Goal: Check status: Check status

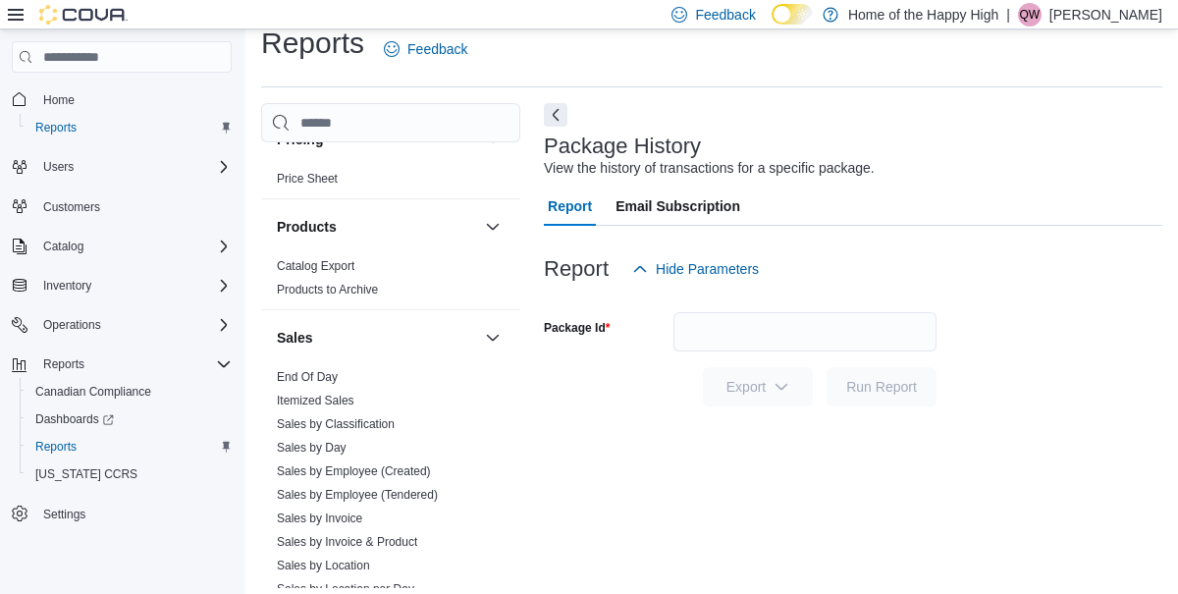
scroll to position [1126, 0]
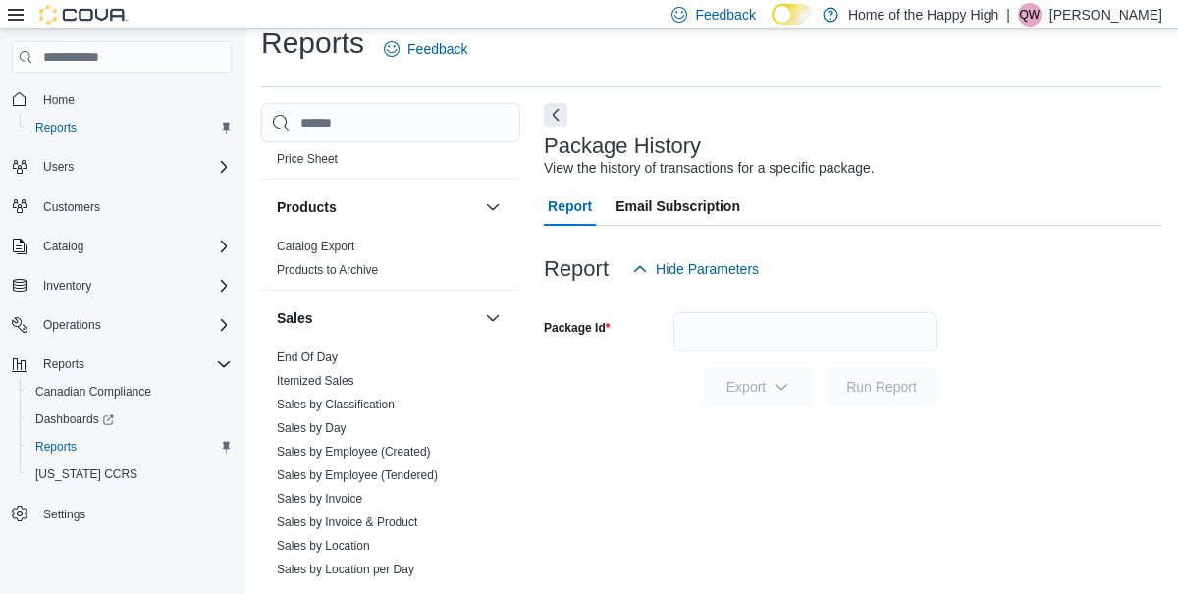
click at [315, 355] on link "End Of Day" at bounding box center [307, 358] width 61 height 14
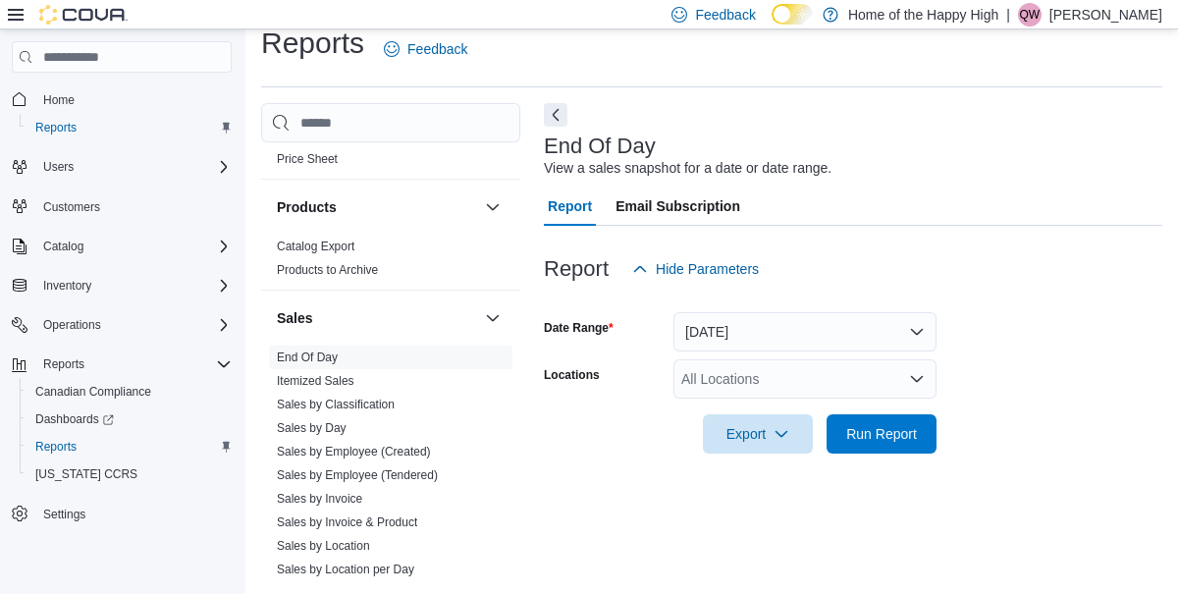
click at [740, 375] on div "All Locations" at bounding box center [805, 378] width 263 height 39
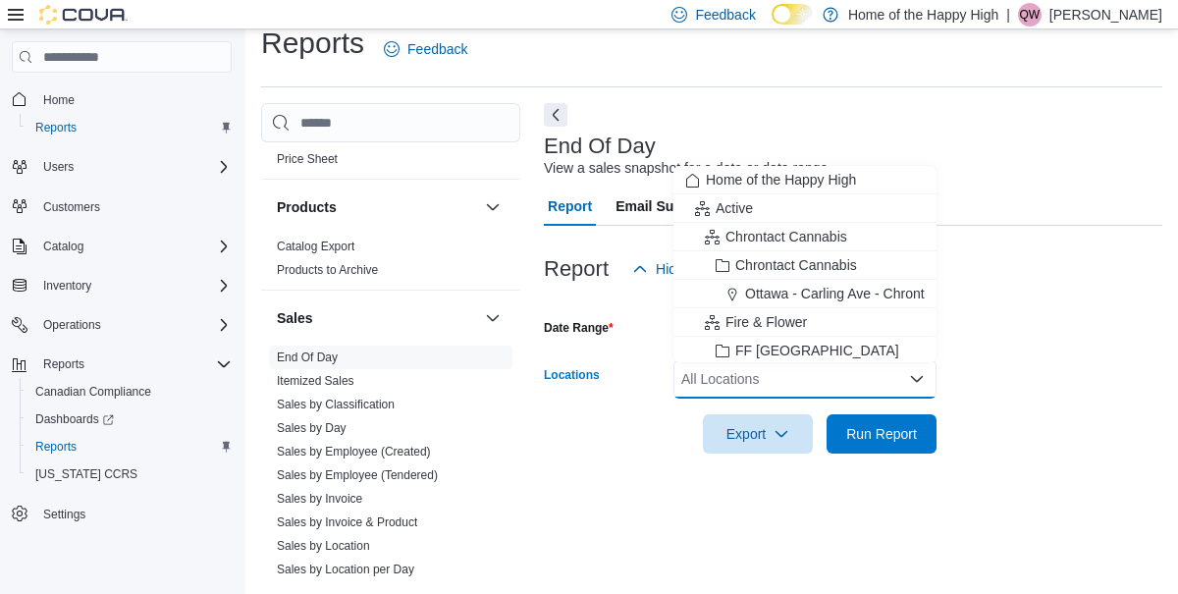
scroll to position [71, 0]
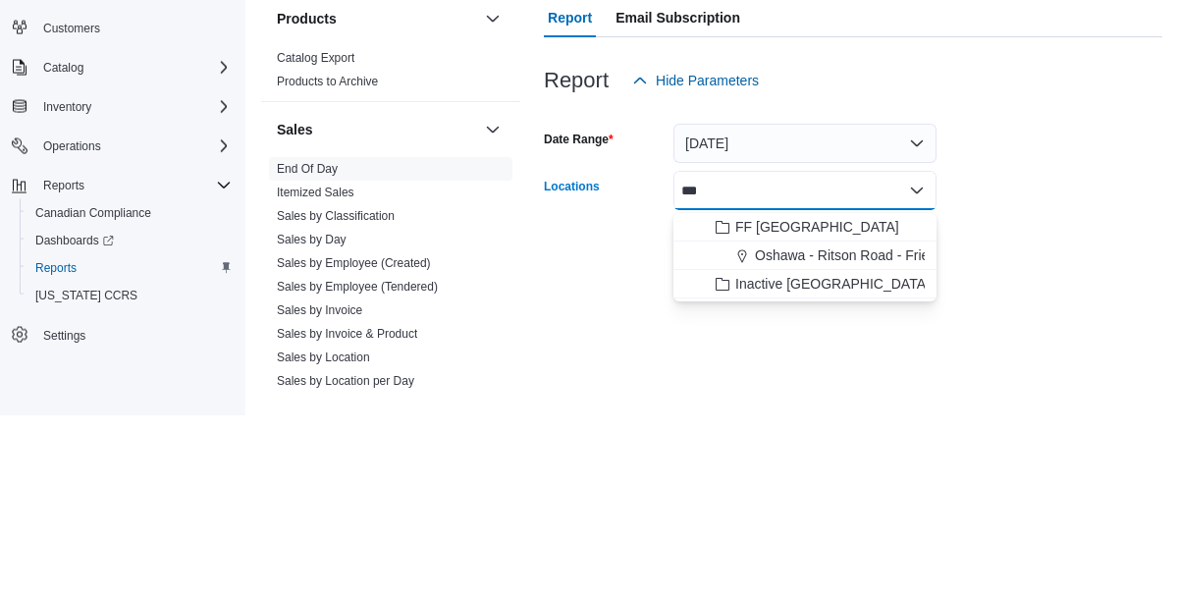
type input "***"
click at [847, 472] on span "Inactive British Columbia" at bounding box center [833, 463] width 194 height 20
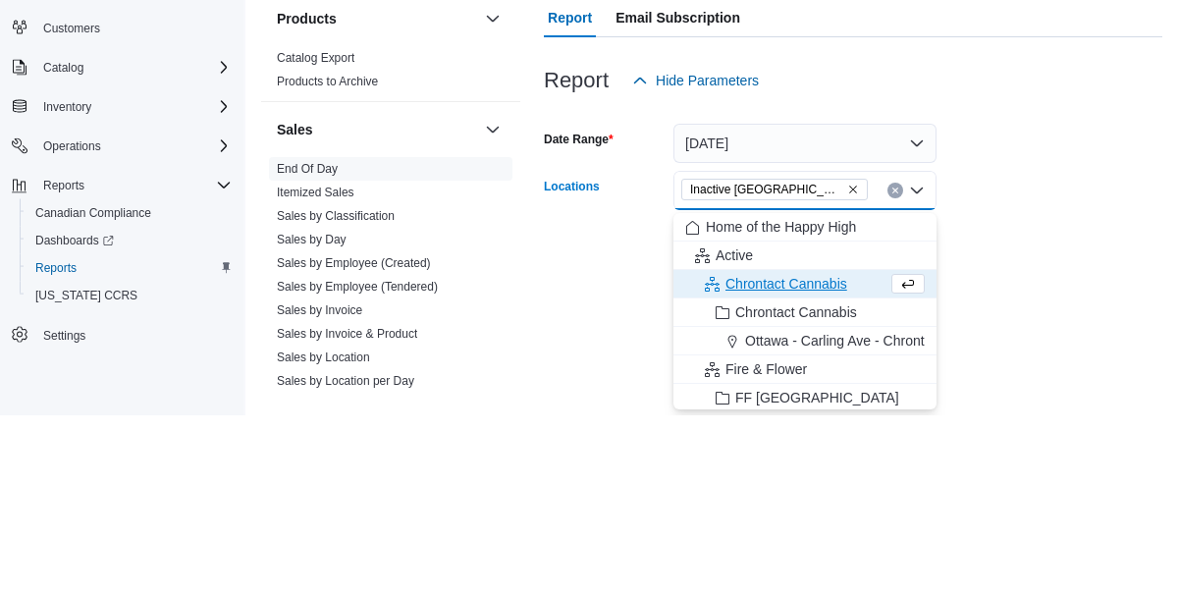
click at [849, 372] on icon "Remove Inactive British Columbia from selection in this group" at bounding box center [853, 368] width 8 height 8
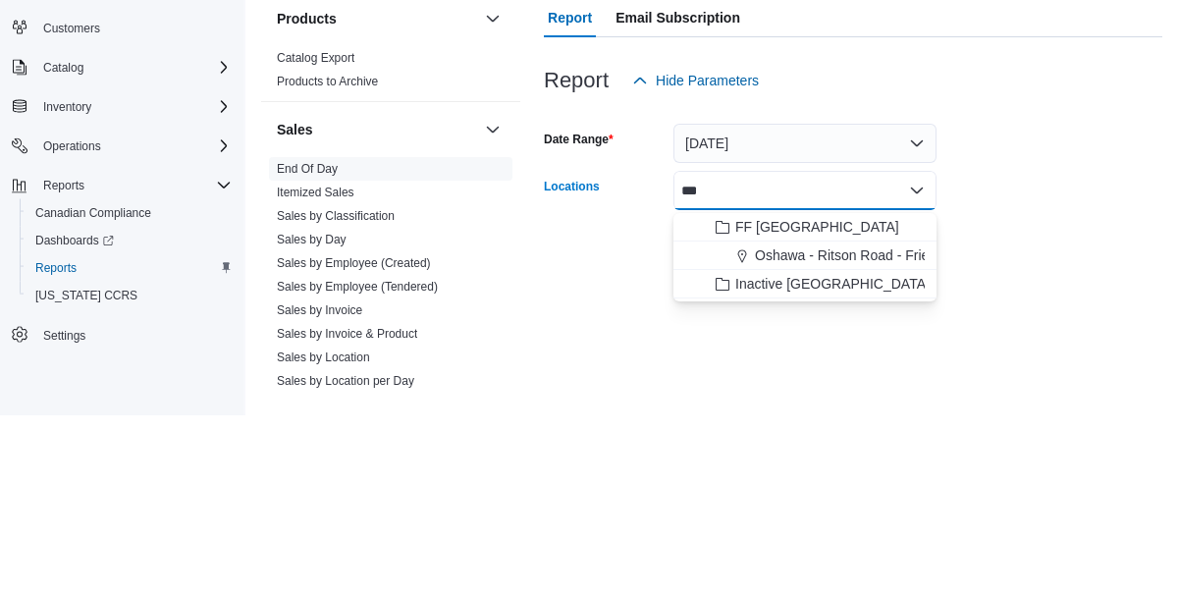
type input "***"
click at [835, 424] on span "Oshawa - Ritson Road - Friendly Stranger" at bounding box center [883, 434] width 256 height 20
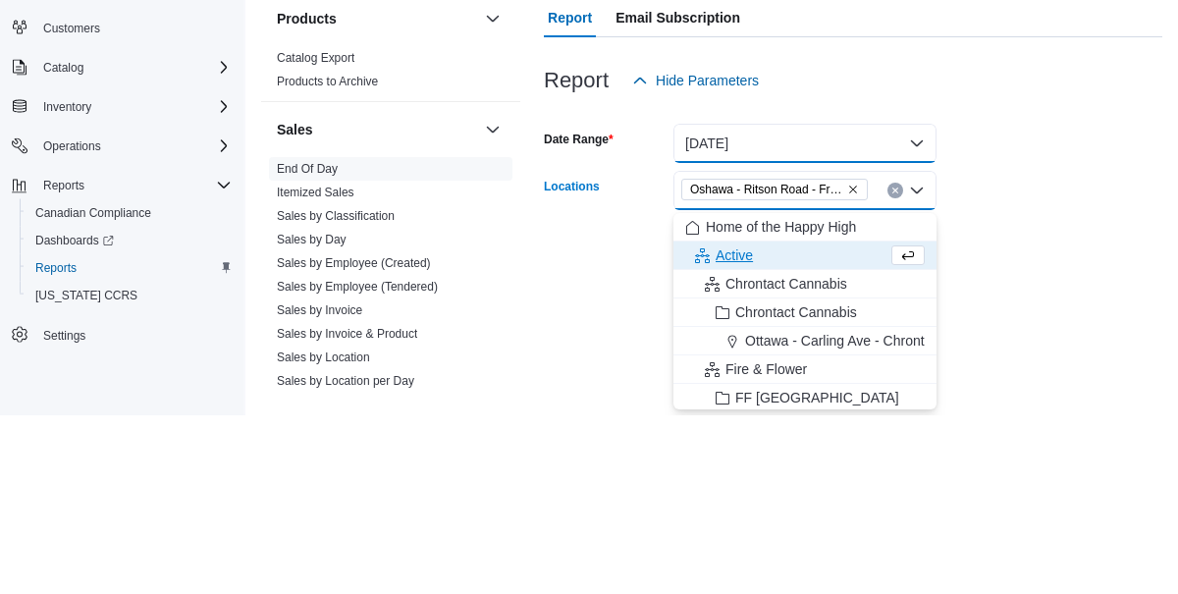
click at [825, 302] on button "Today" at bounding box center [805, 321] width 263 height 39
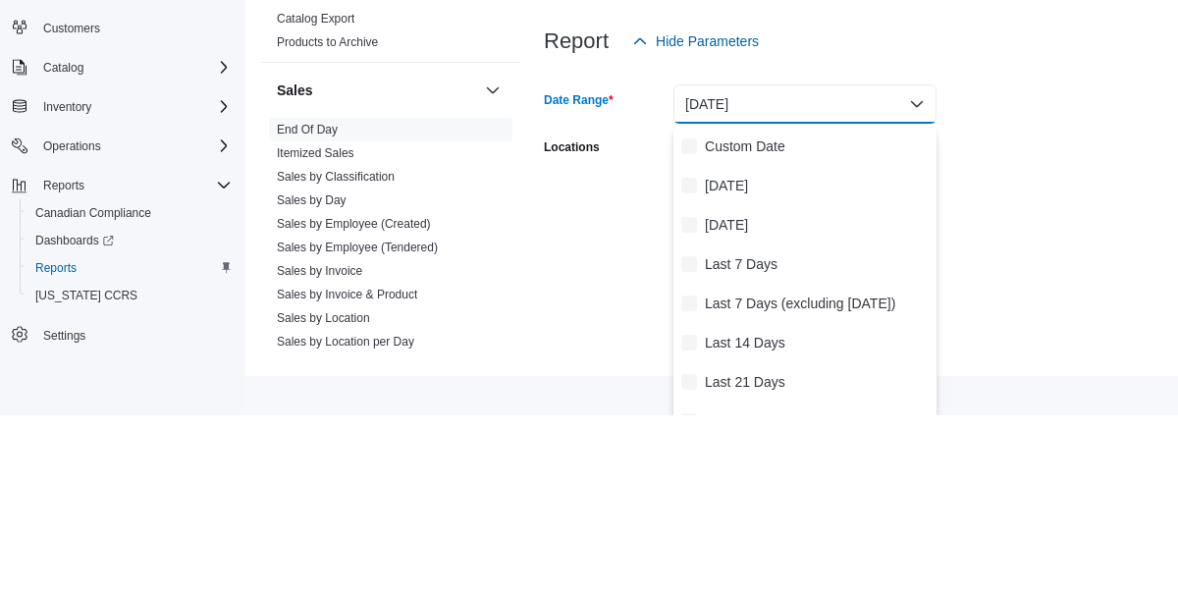
scroll to position [27, 0]
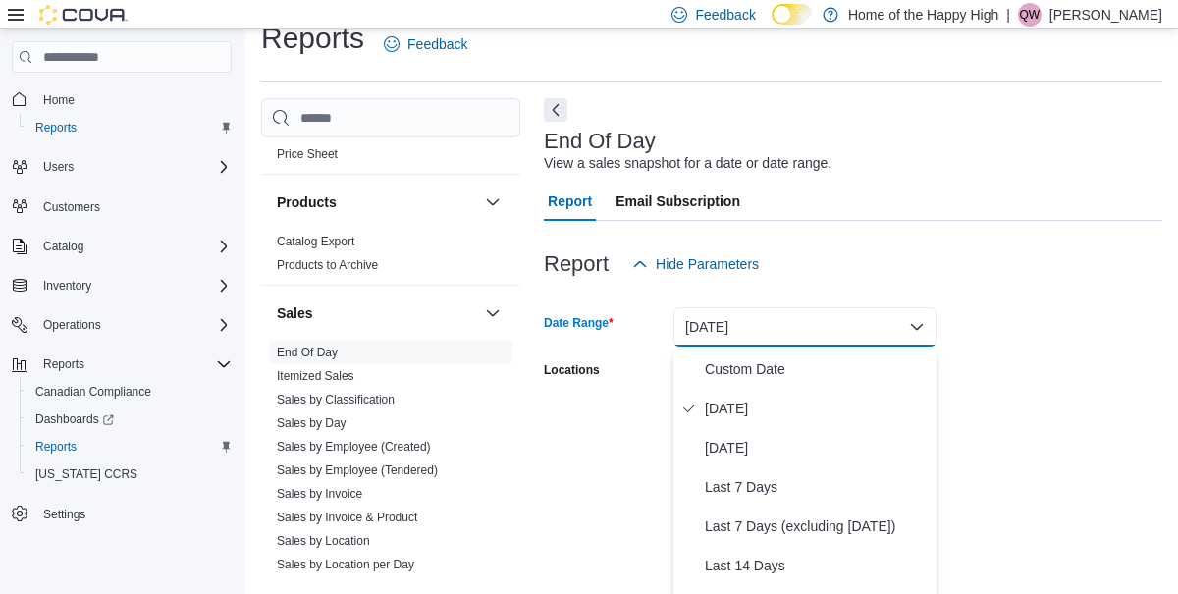
click at [786, 347] on button "Today" at bounding box center [805, 326] width 263 height 39
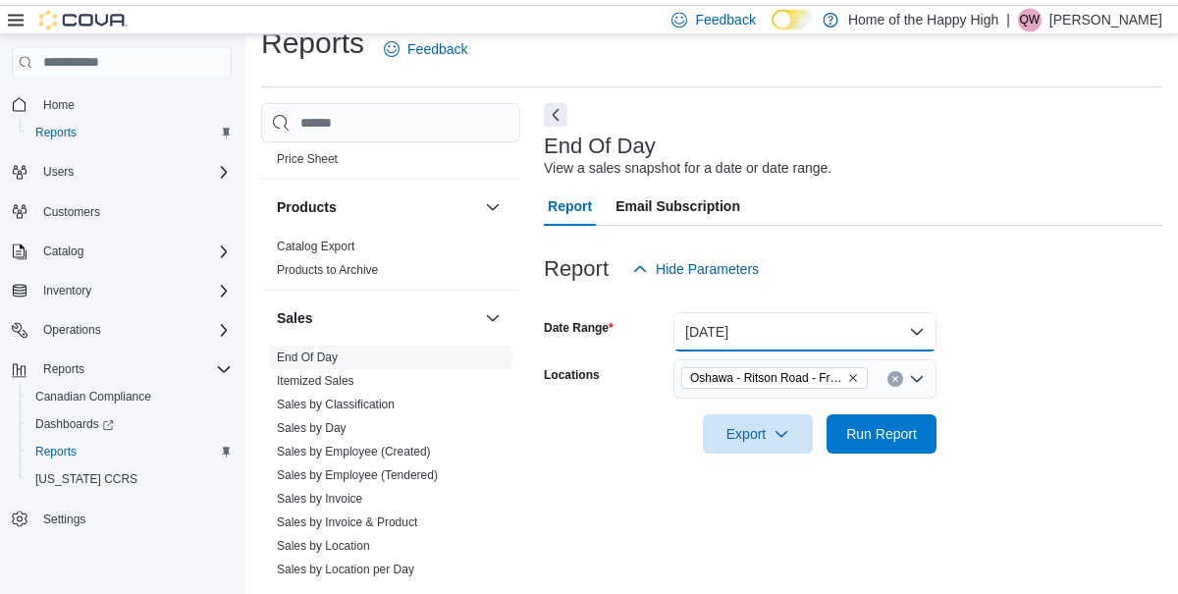
scroll to position [22, 0]
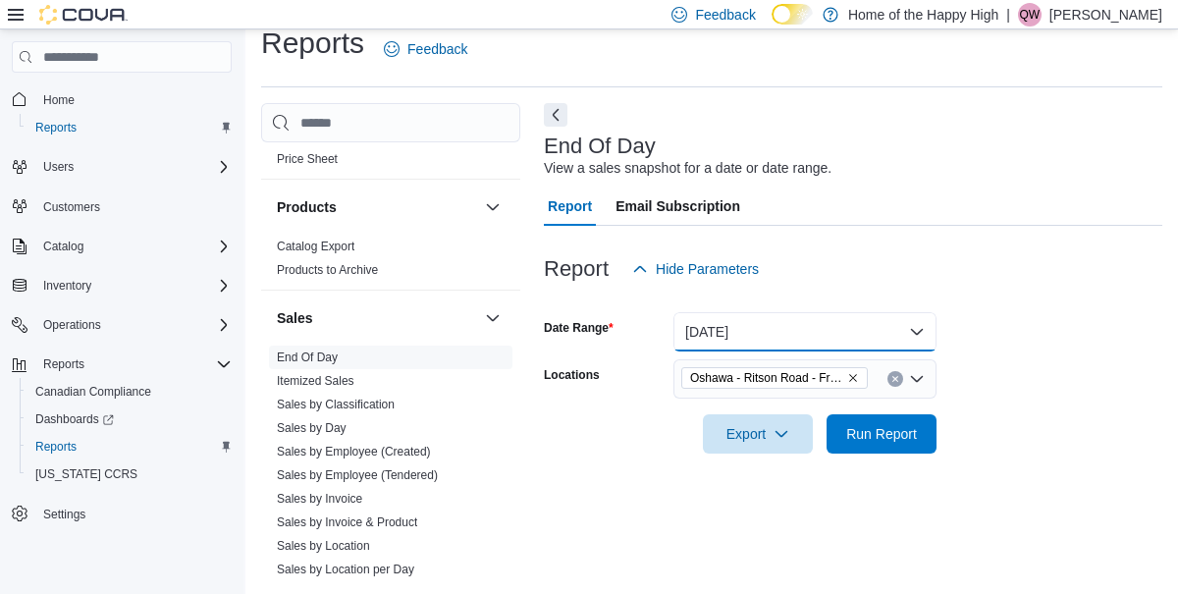
click at [817, 341] on button "Today" at bounding box center [805, 331] width 263 height 39
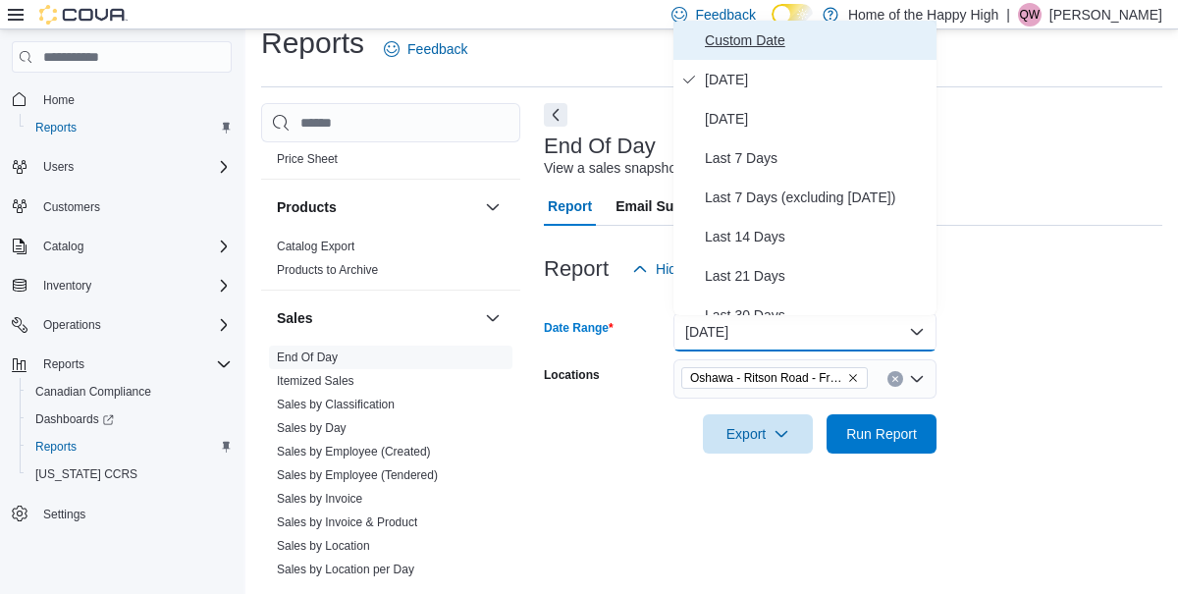
click at [780, 36] on span "Custom Date" at bounding box center [817, 40] width 224 height 24
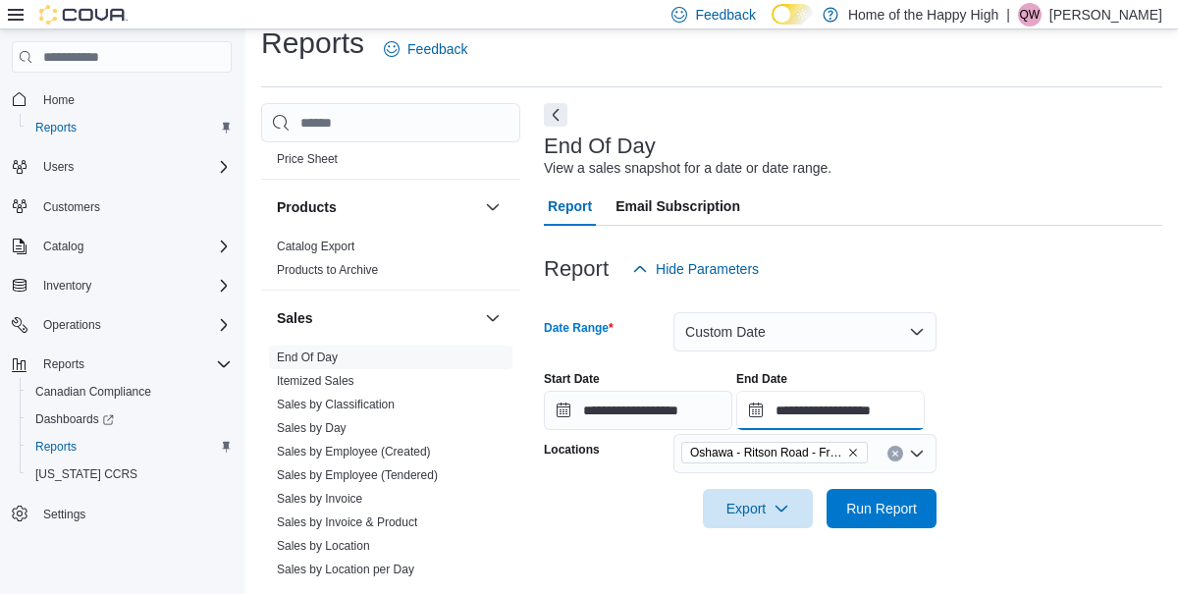
click at [925, 402] on input "**********" at bounding box center [831, 410] width 189 height 39
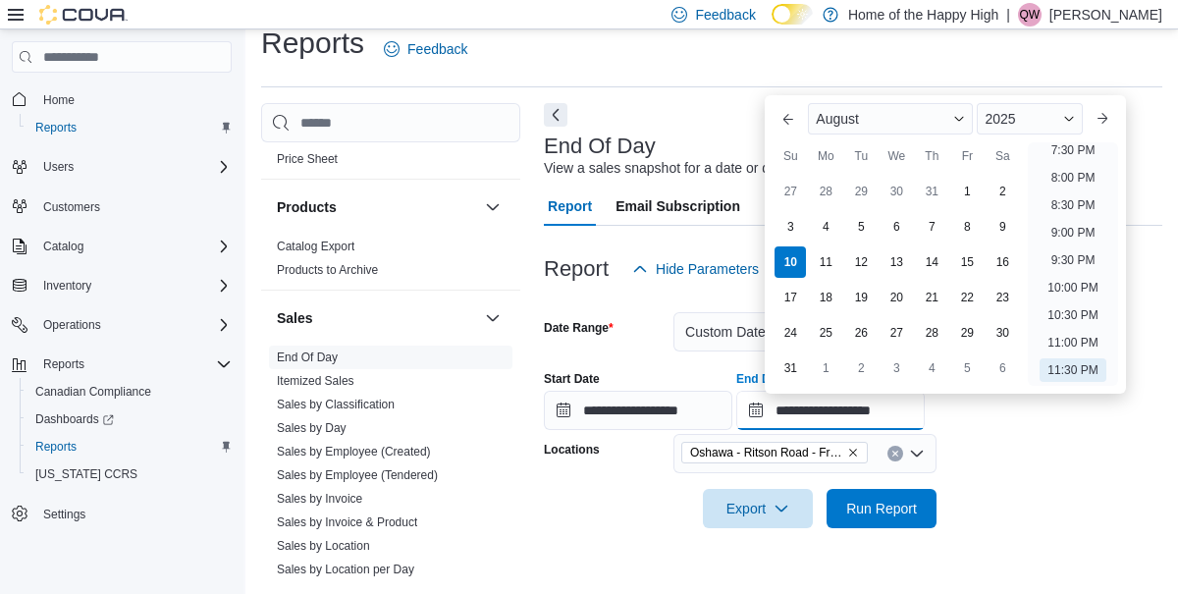
scroll to position [71, 0]
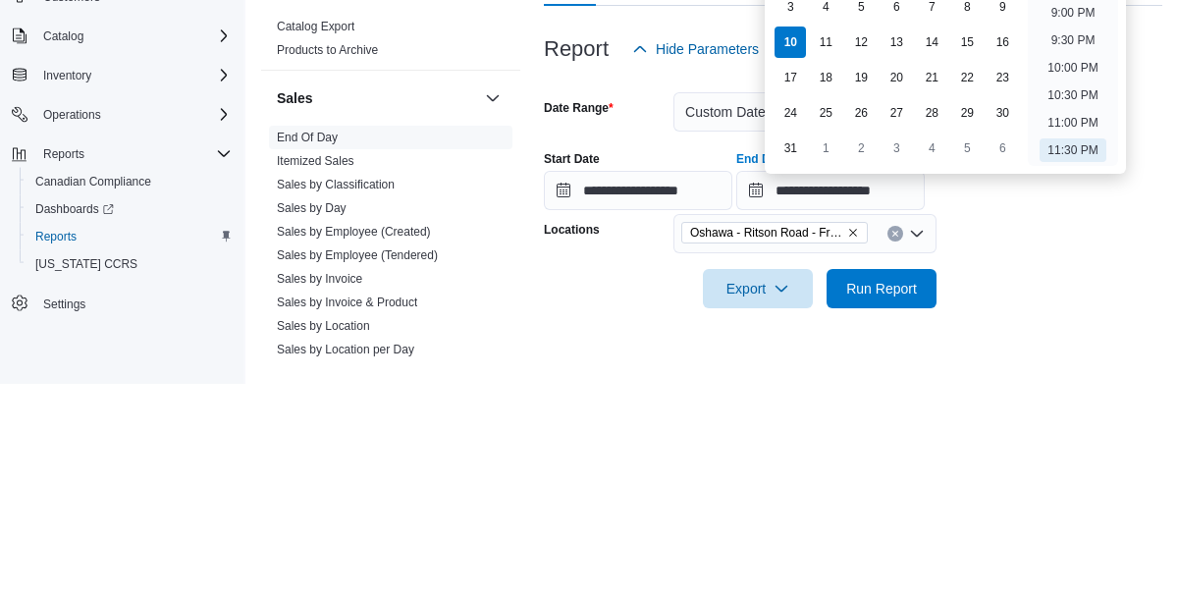
click at [1081, 294] on li "10:30 PM" at bounding box center [1073, 306] width 66 height 24
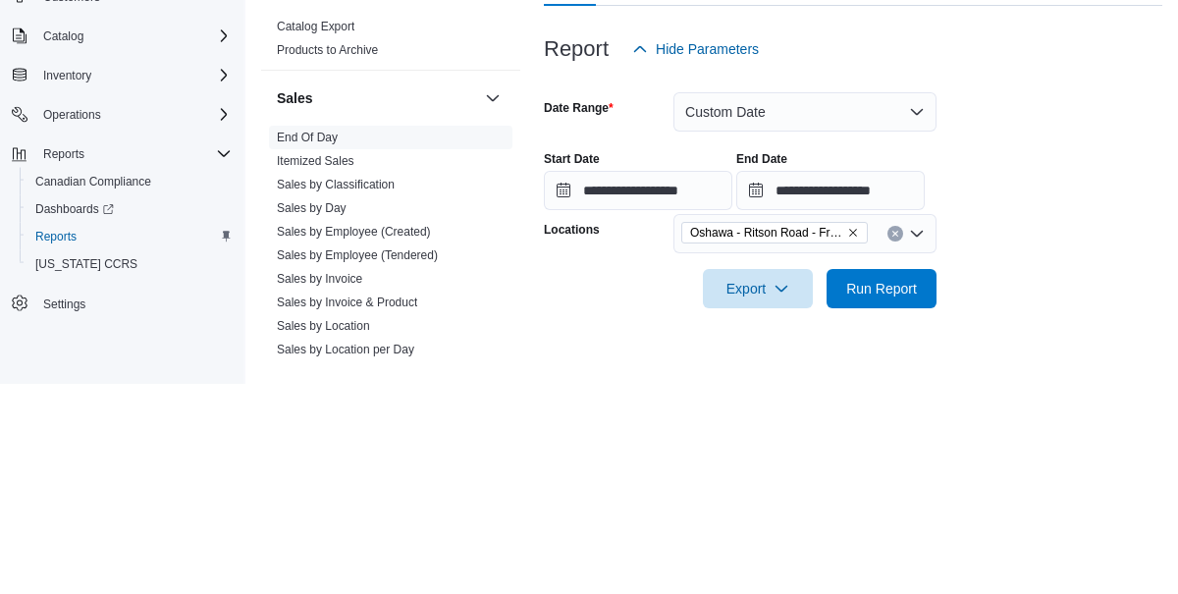
scroll to position [22, 0]
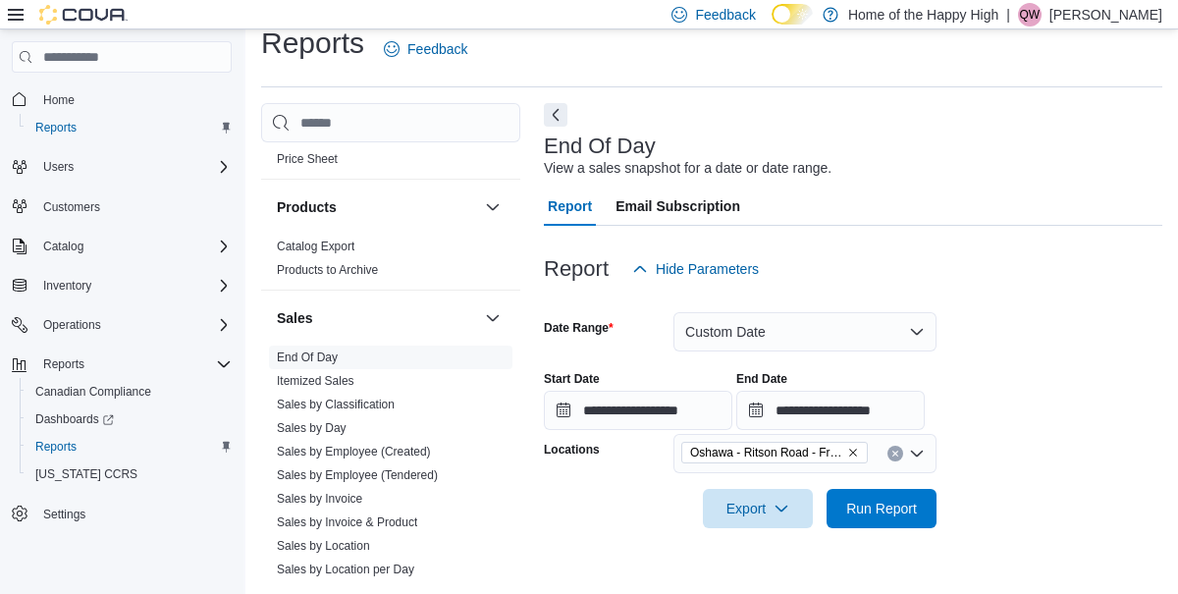
click at [925, 387] on div "End Date" at bounding box center [831, 379] width 189 height 16
click at [922, 405] on input "**********" at bounding box center [831, 410] width 189 height 39
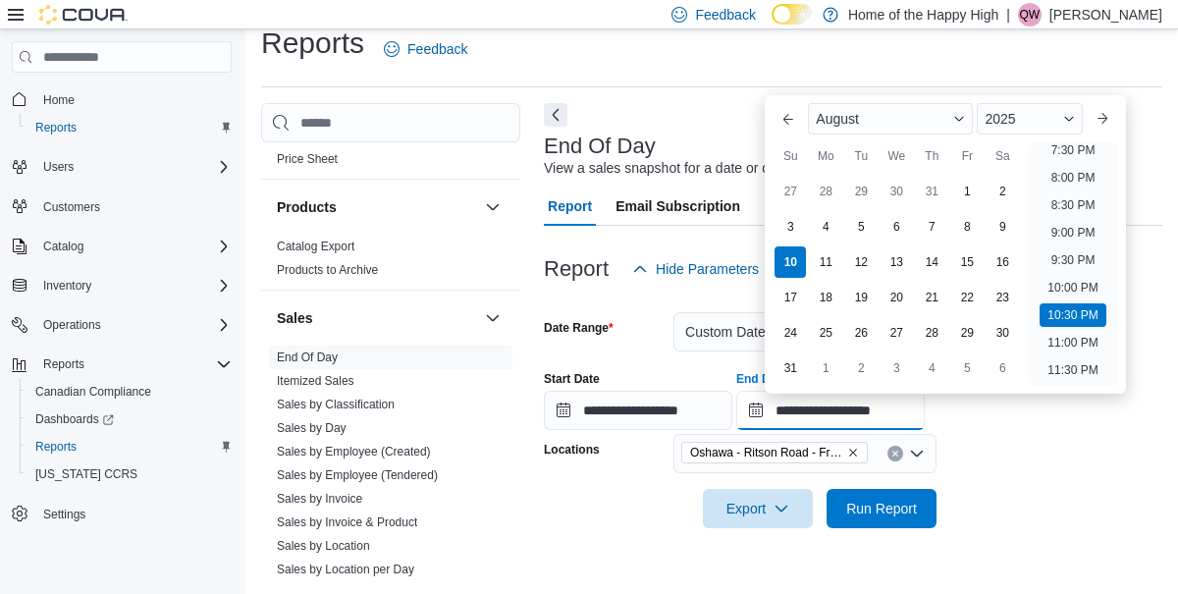
scroll to position [71, 0]
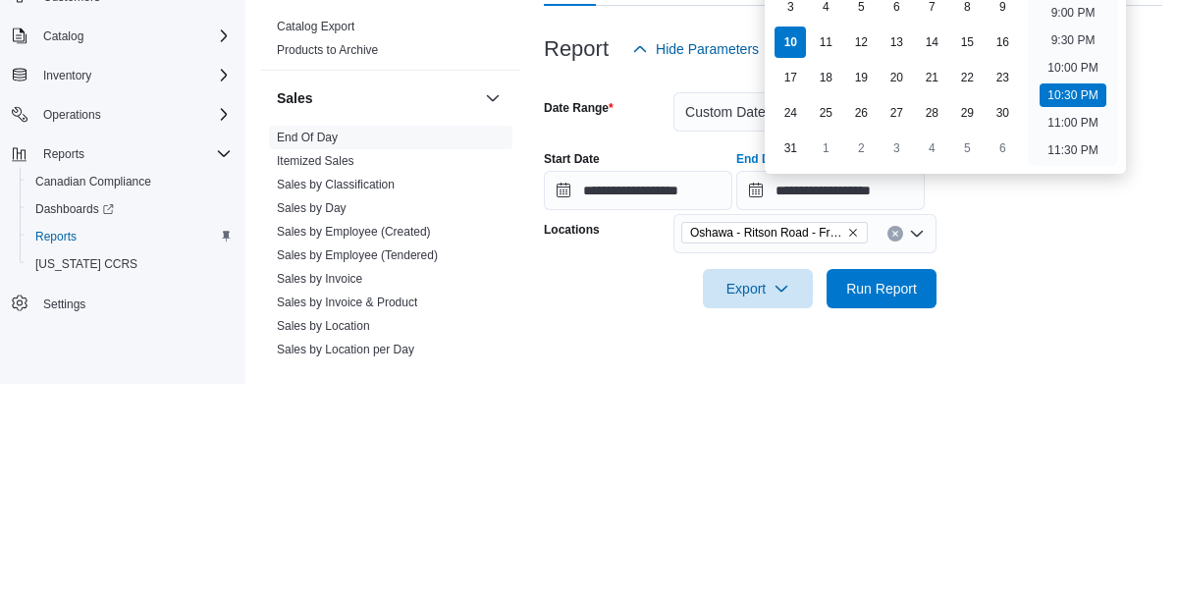
click at [1082, 266] on li "10:00 PM" at bounding box center [1073, 278] width 66 height 24
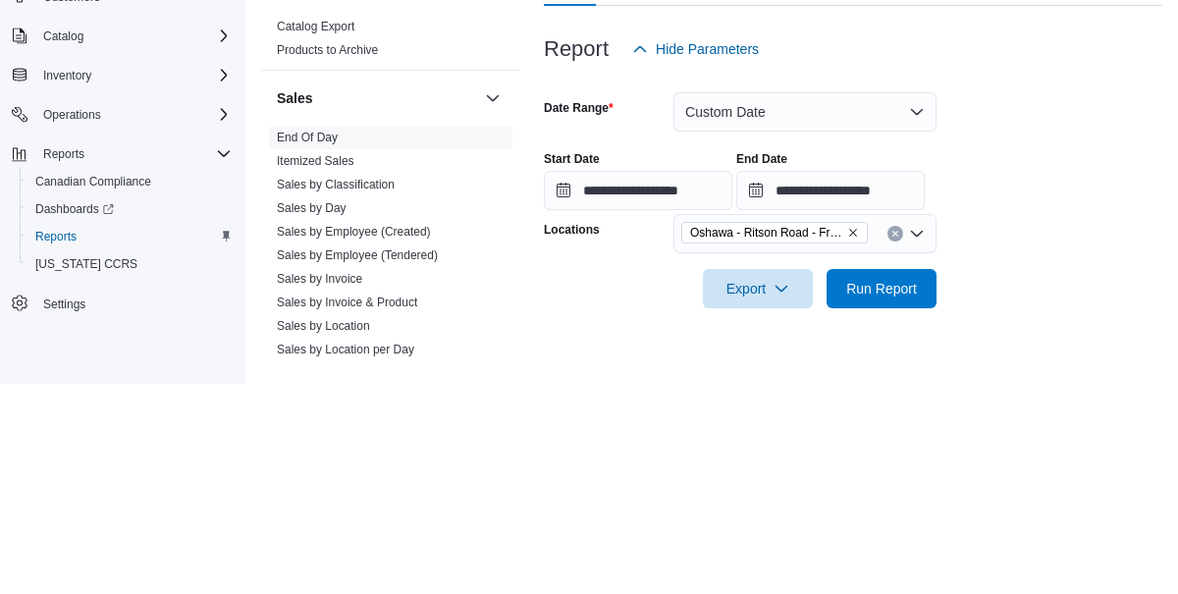
scroll to position [22, 0]
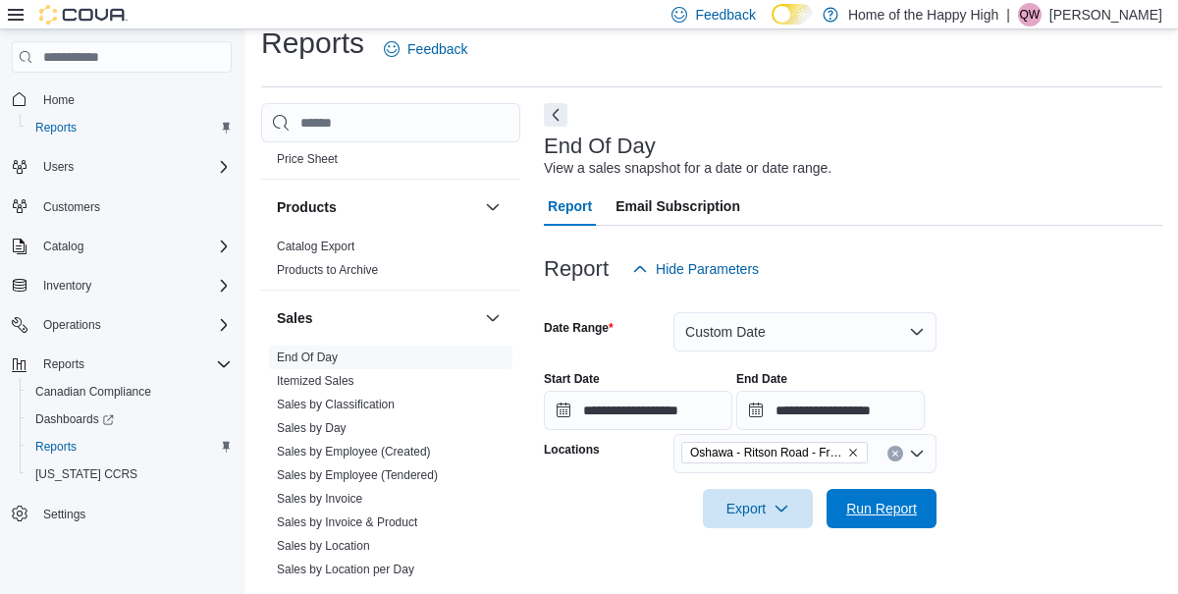
click at [906, 515] on span "Run Report" at bounding box center [882, 509] width 71 height 20
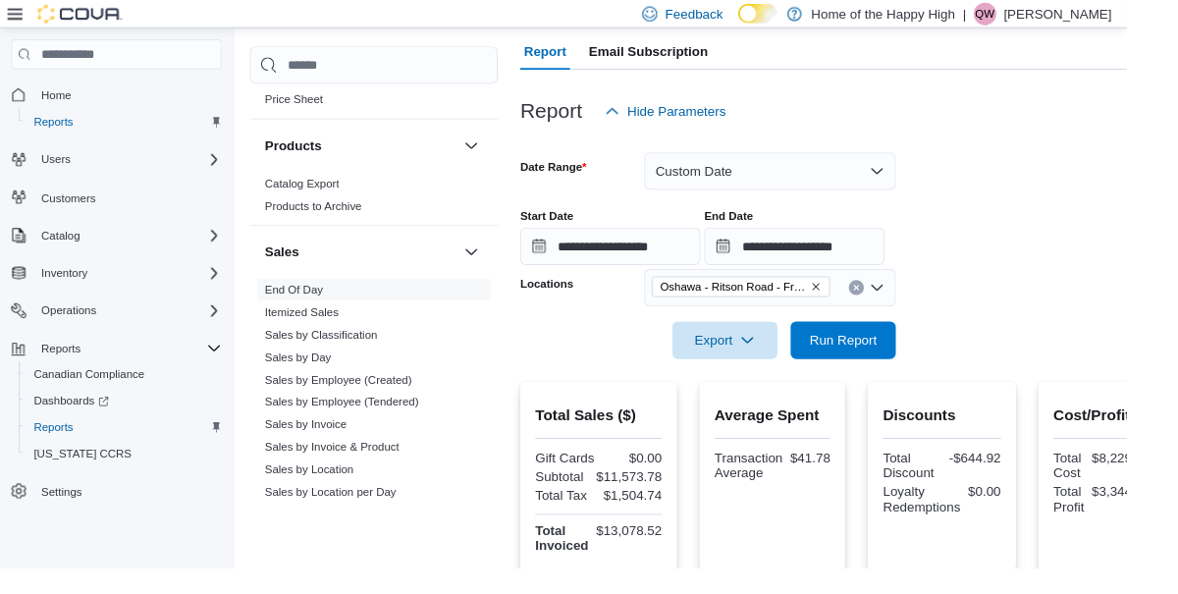
scroll to position [174, 0]
click at [904, 260] on input "**********" at bounding box center [831, 258] width 189 height 39
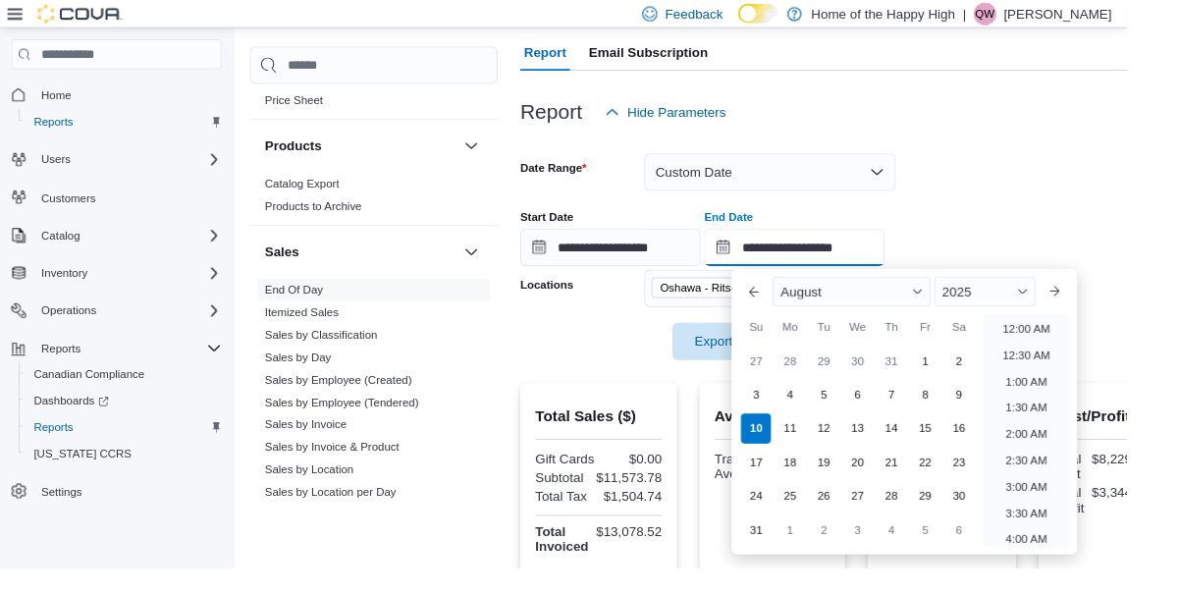
scroll to position [1080, 0]
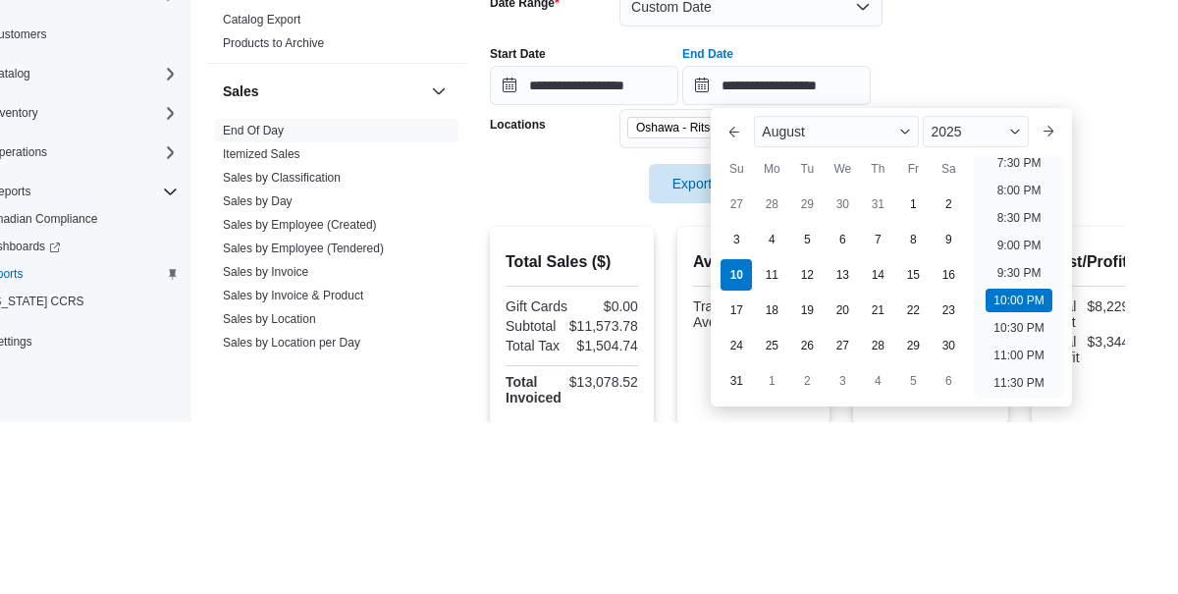
click at [1083, 420] on li "9:00 PM" at bounding box center [1074, 419] width 60 height 24
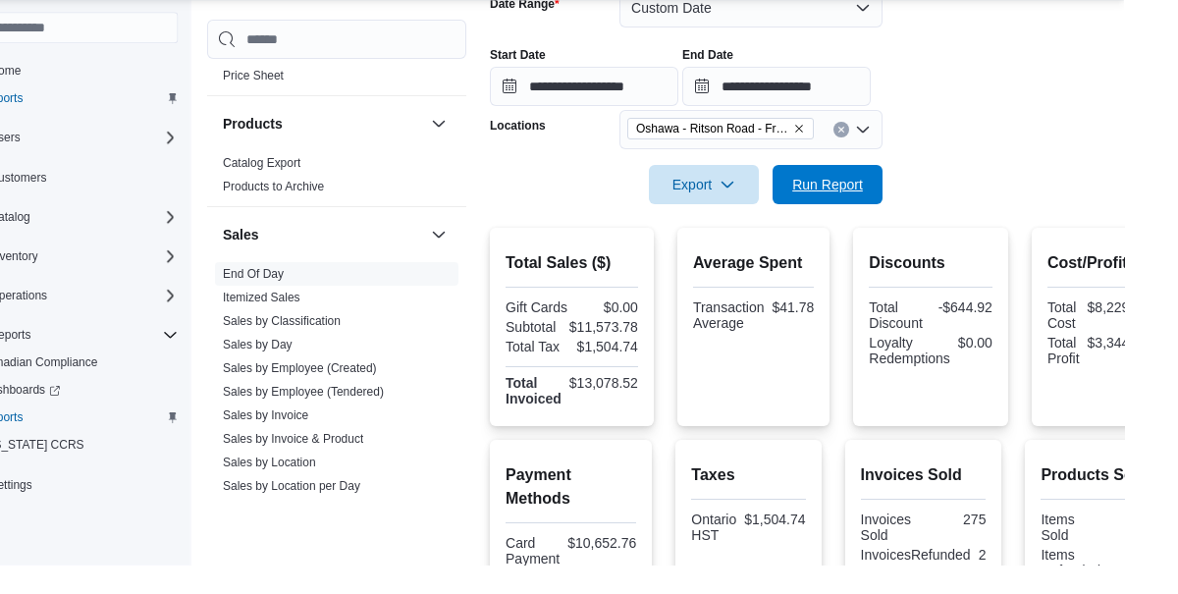
click at [886, 215] on span "Run Report" at bounding box center [882, 214] width 71 height 20
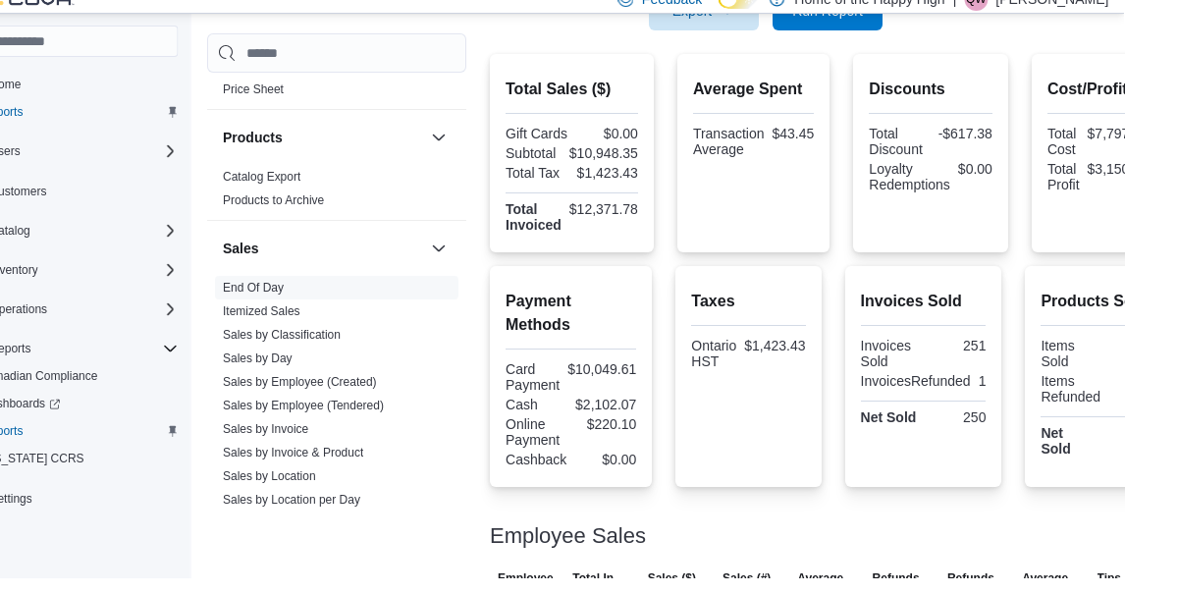
scroll to position [361, 0]
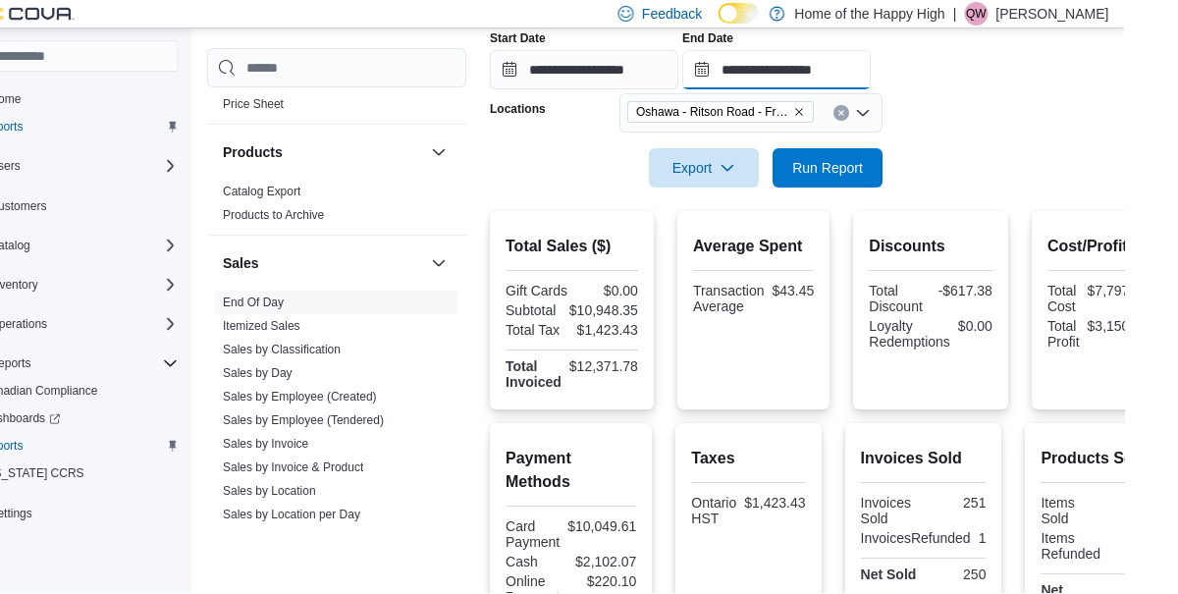
click at [925, 59] on input "**********" at bounding box center [831, 70] width 189 height 39
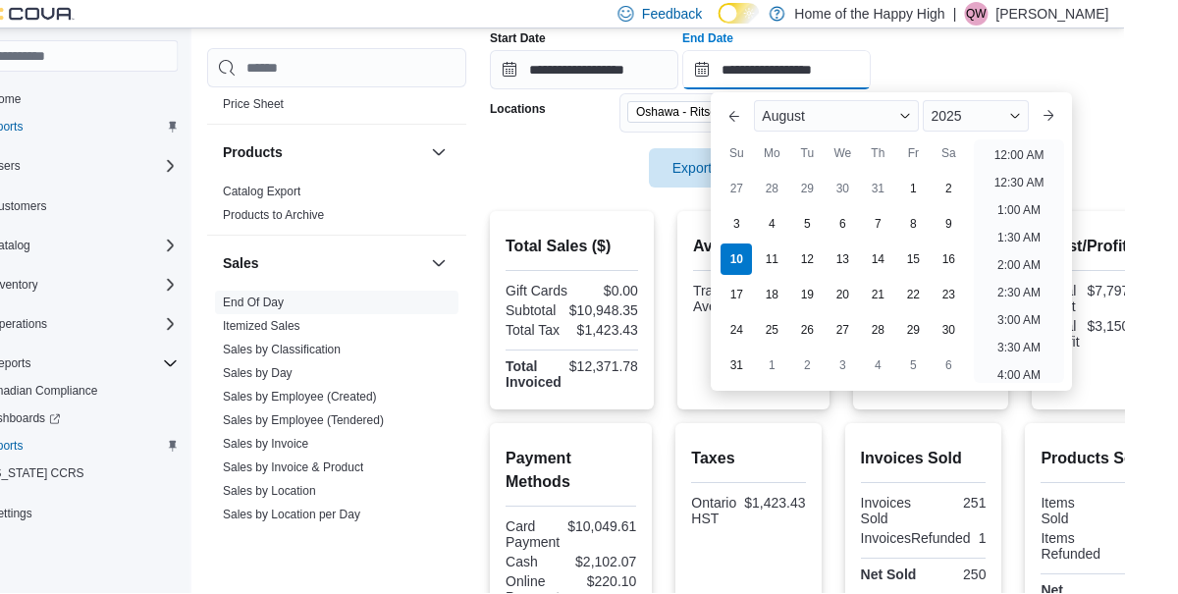
scroll to position [1080, 0]
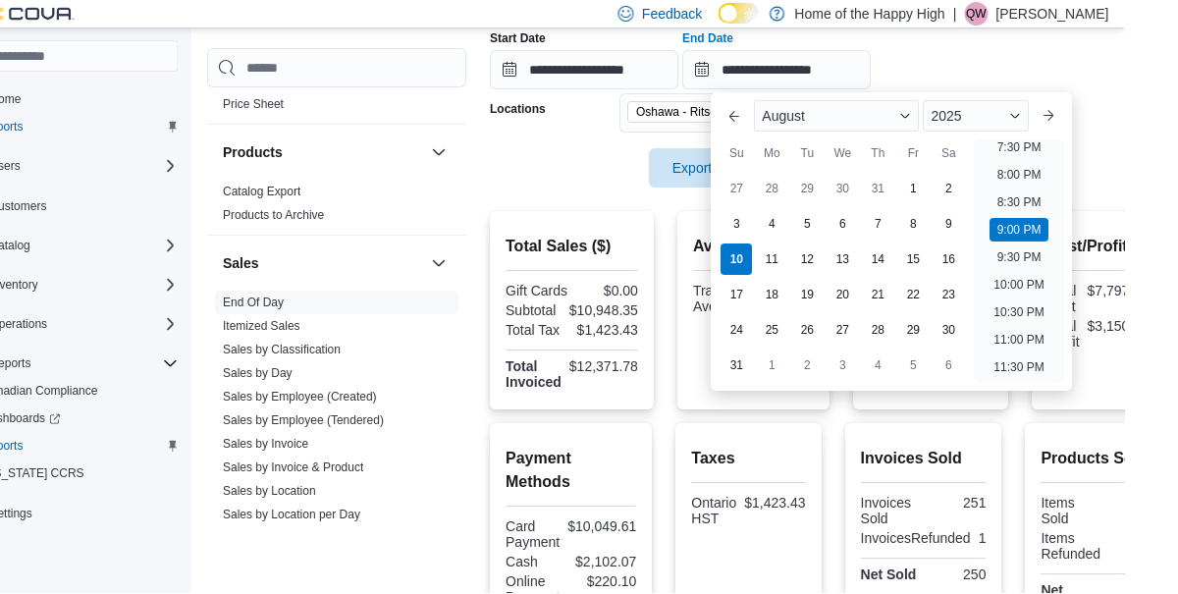
click at [1078, 180] on li "8:00 PM" at bounding box center [1074, 176] width 60 height 24
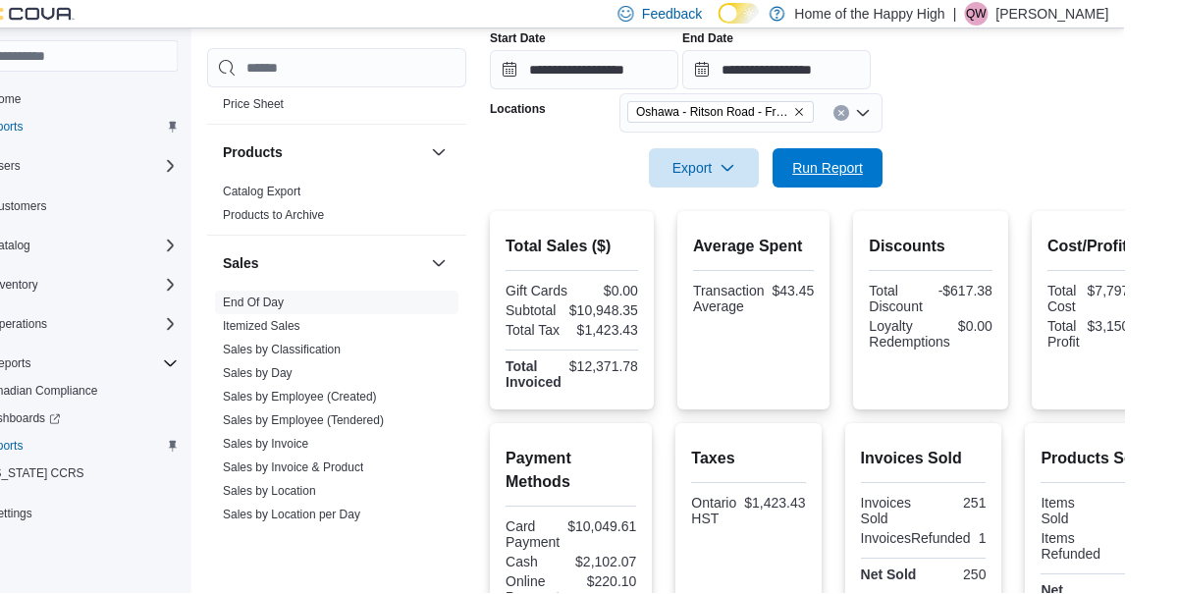
click at [917, 179] on span "Run Report" at bounding box center [882, 169] width 71 height 20
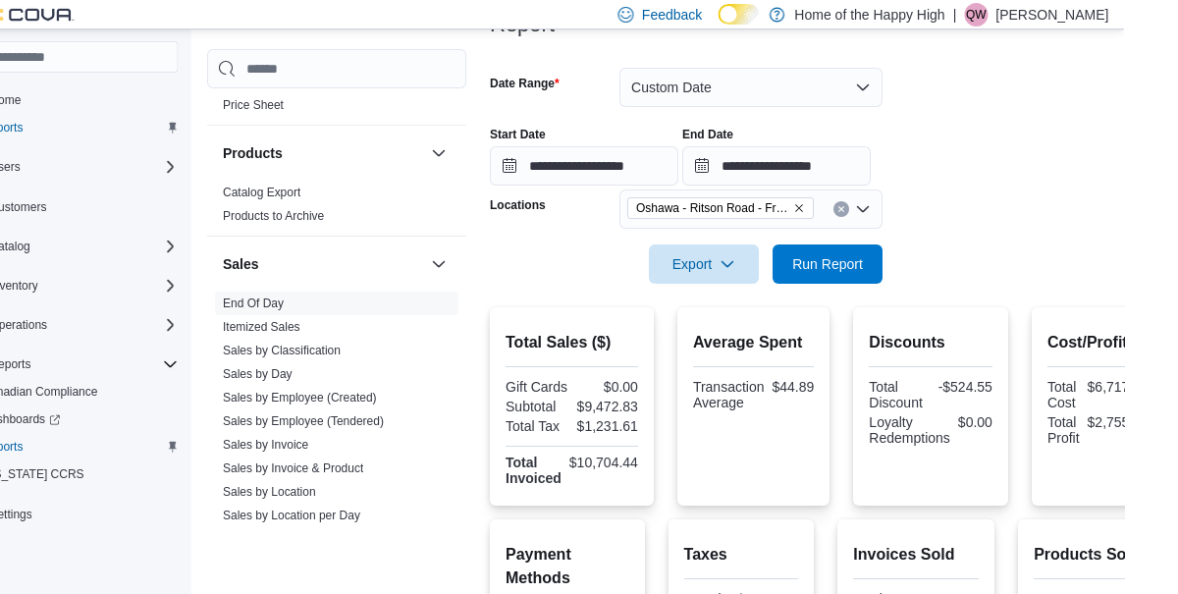
scroll to position [264, 0]
click at [925, 166] on input "**********" at bounding box center [831, 167] width 189 height 39
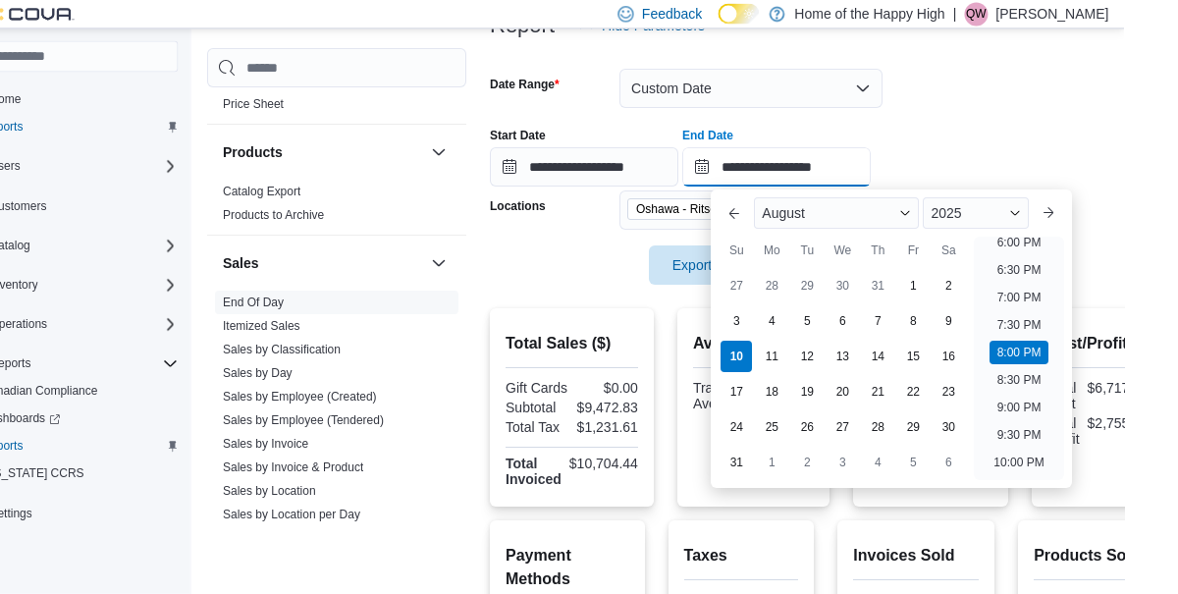
scroll to position [1000, 0]
click at [1079, 293] on li "7:00 PM" at bounding box center [1074, 299] width 60 height 24
type input "**********"
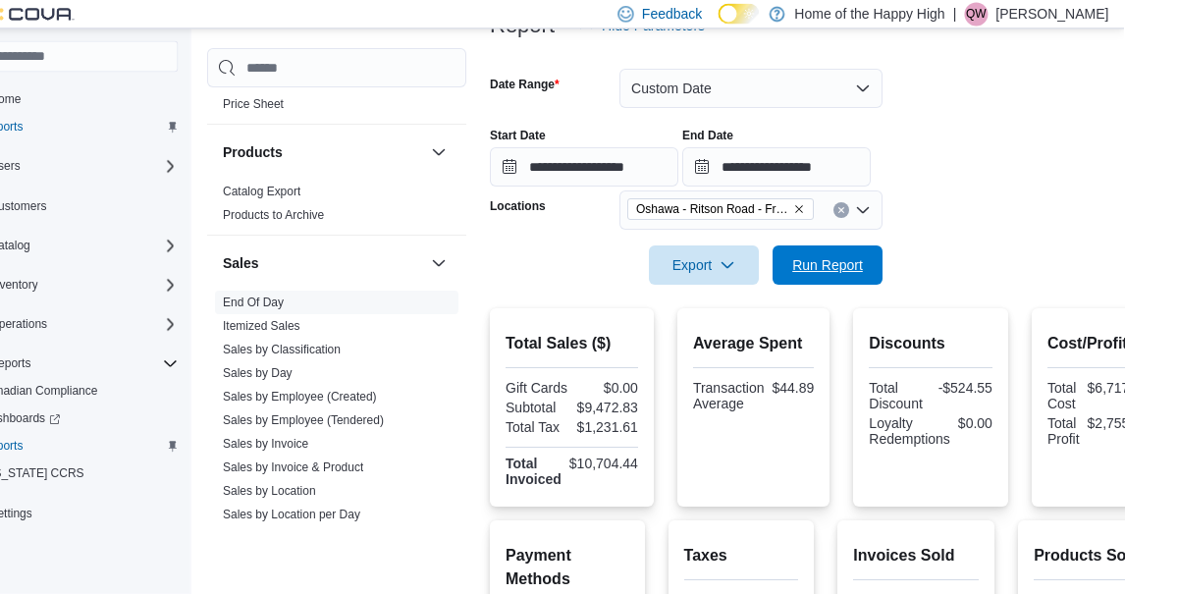
click at [917, 261] on span "Run Report" at bounding box center [882, 266] width 71 height 20
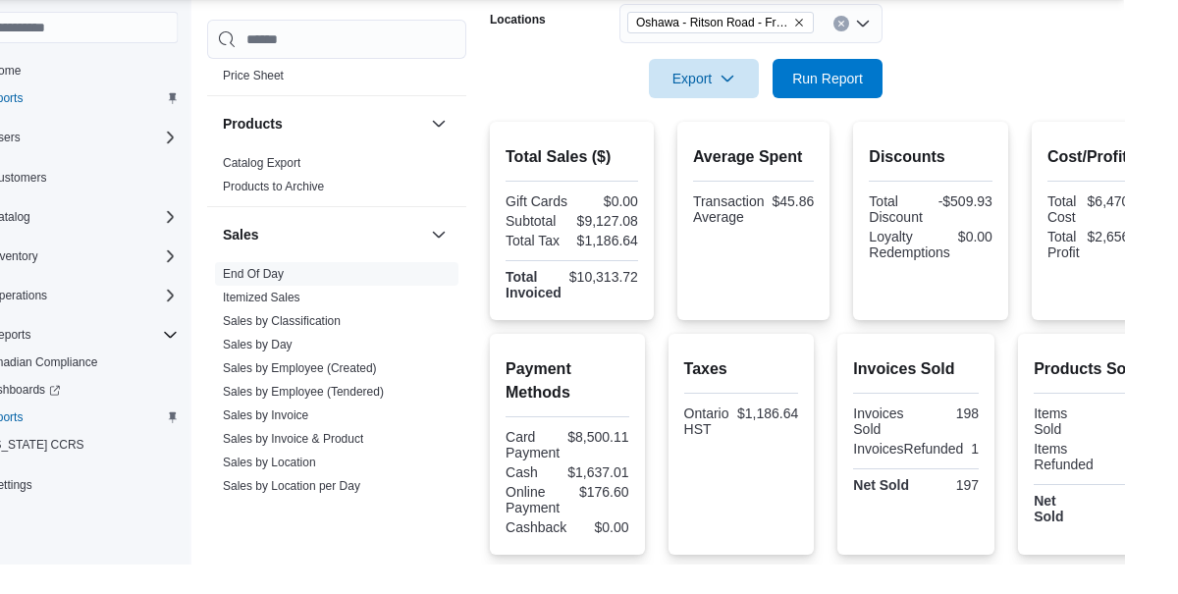
scroll to position [424, 0]
